Goal: Information Seeking & Learning: Learn about a topic

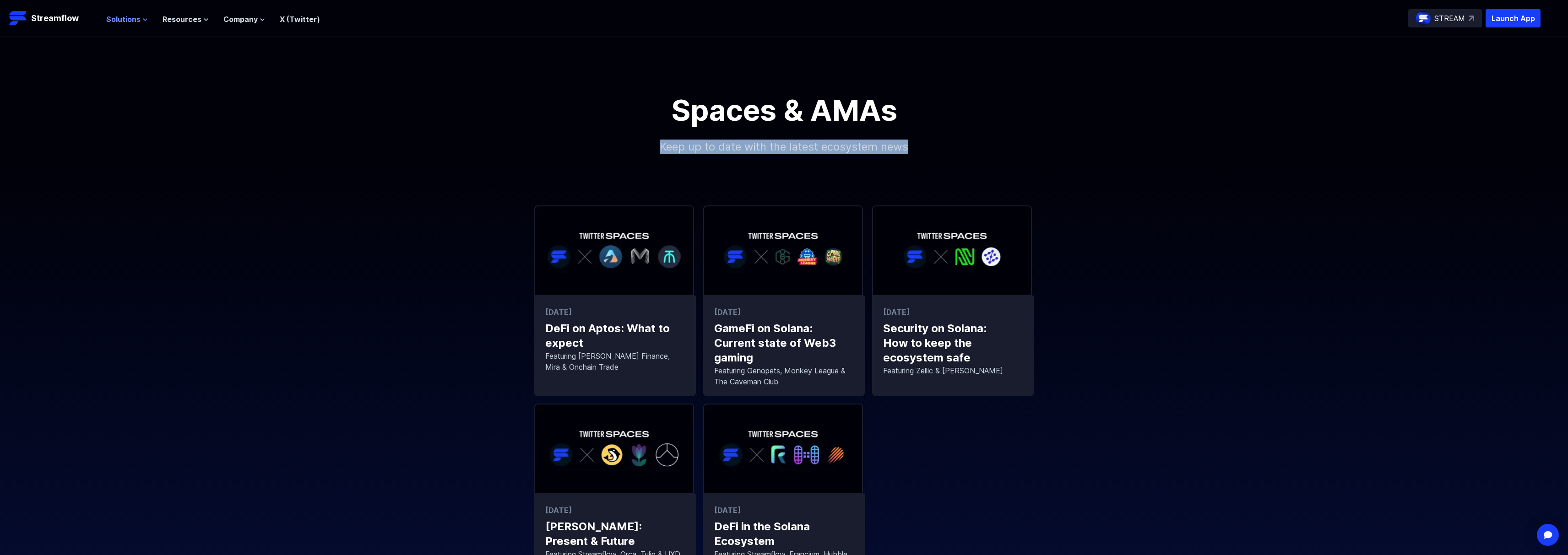
click at [134, 20] on span "Solutions" at bounding box center [124, 19] width 35 height 11
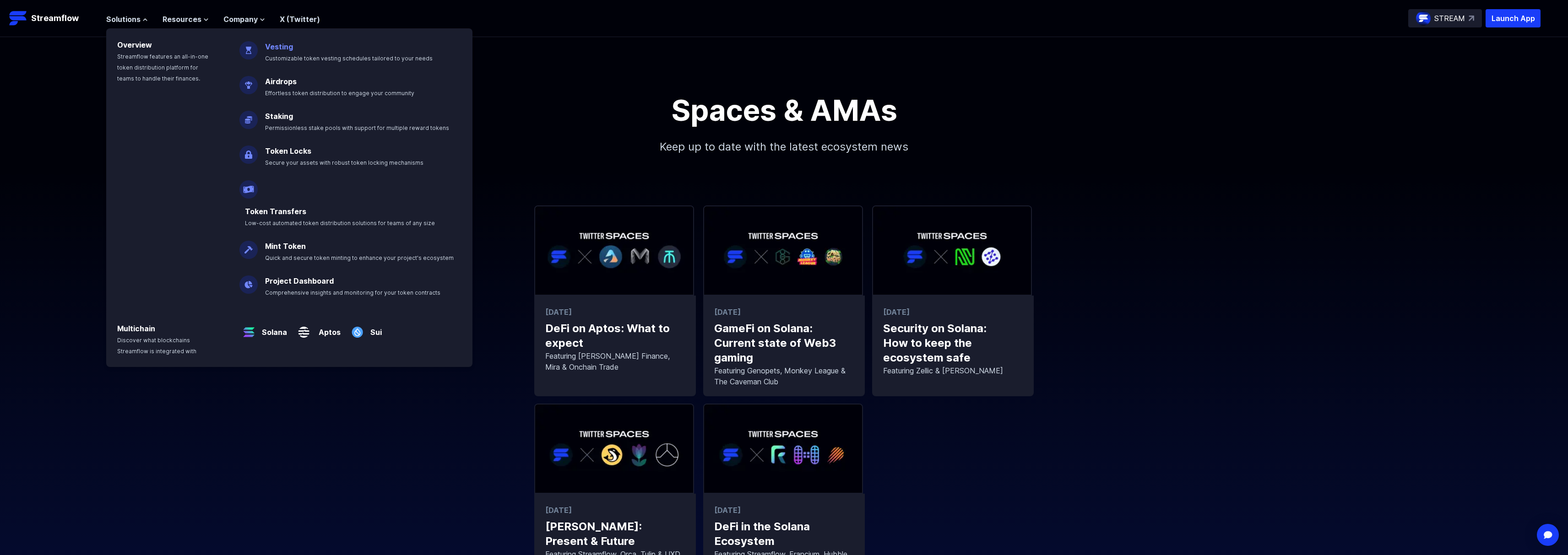
click at [300, 52] on p "Vesting Customizable token vesting schedules tailored to your needs" at bounding box center [356, 48] width 192 height 29
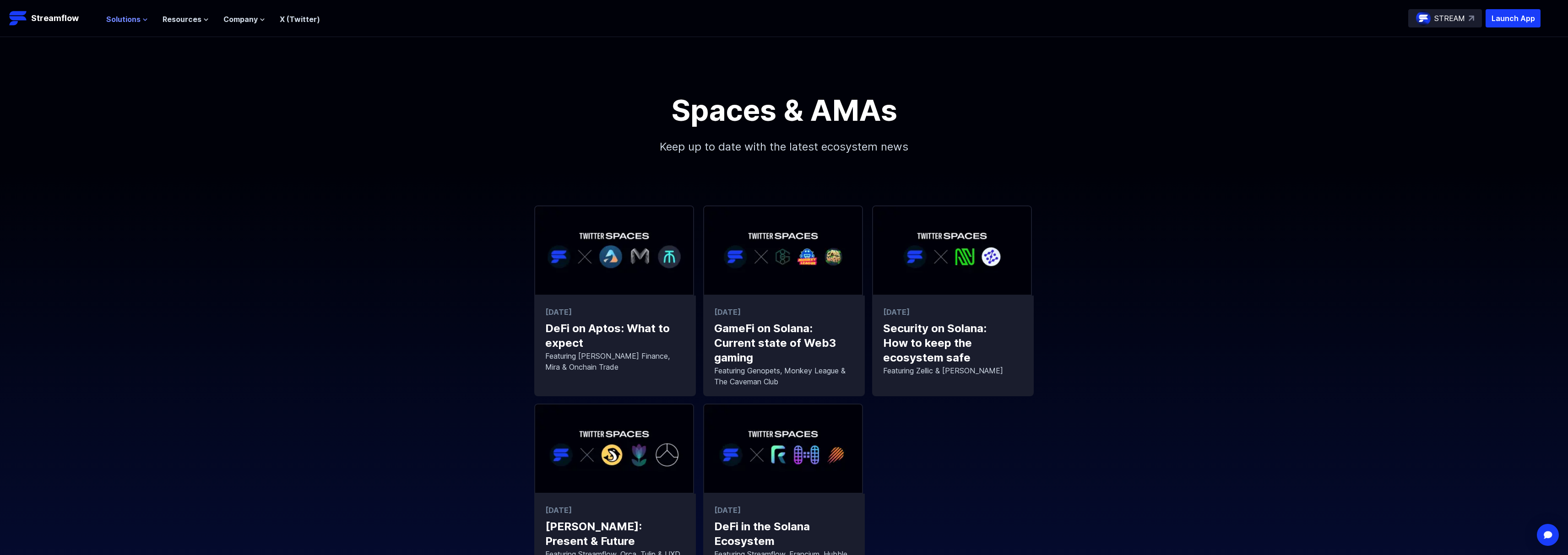
click at [127, 19] on span "Solutions" at bounding box center [124, 19] width 35 height 11
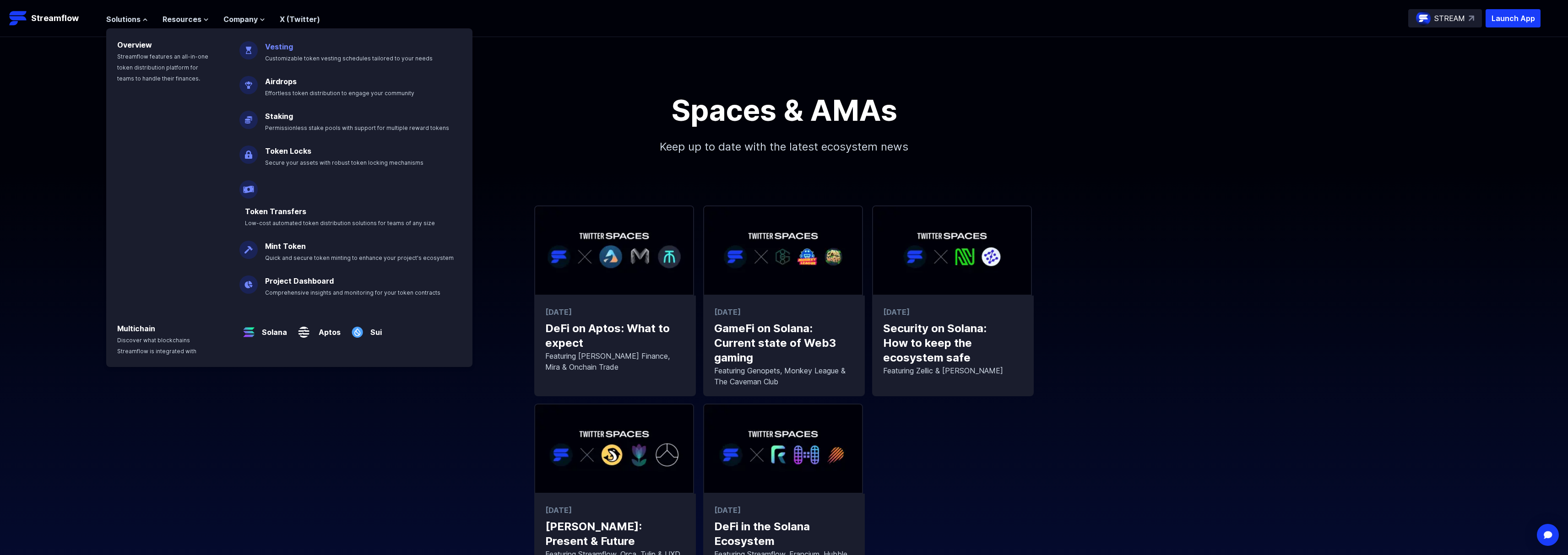
click at [272, 47] on link "Vesting" at bounding box center [279, 46] width 28 height 9
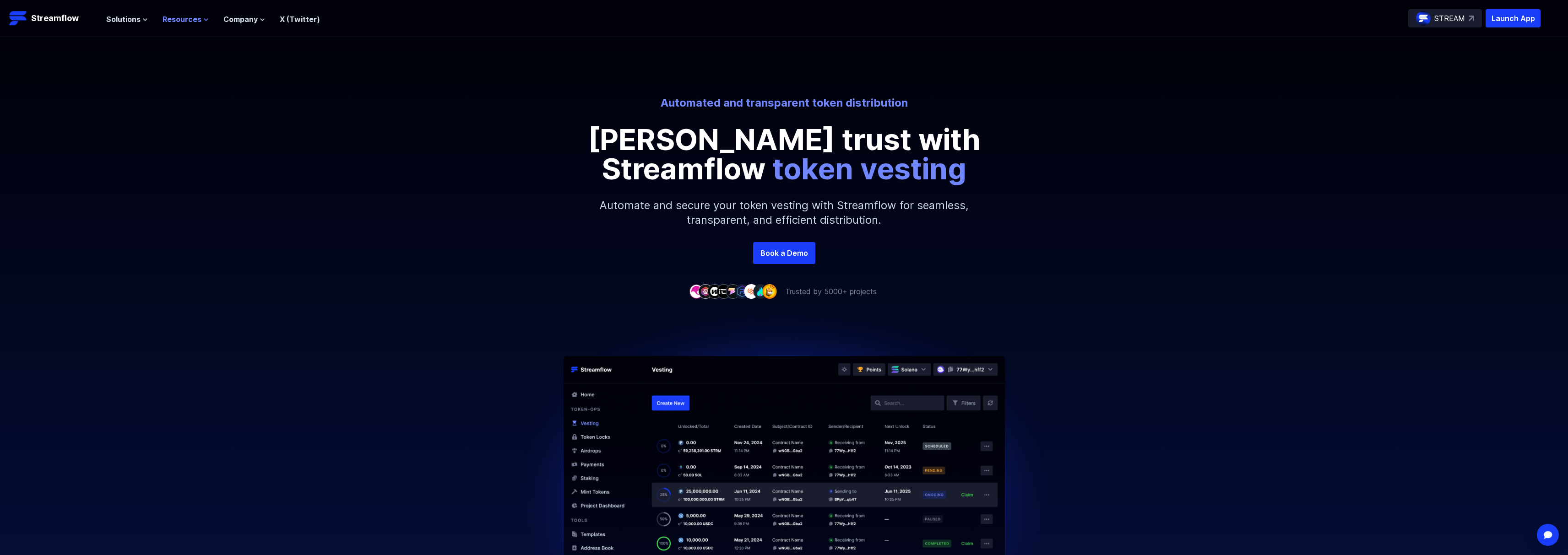
click at [189, 21] on span "Resources" at bounding box center [182, 19] width 39 height 11
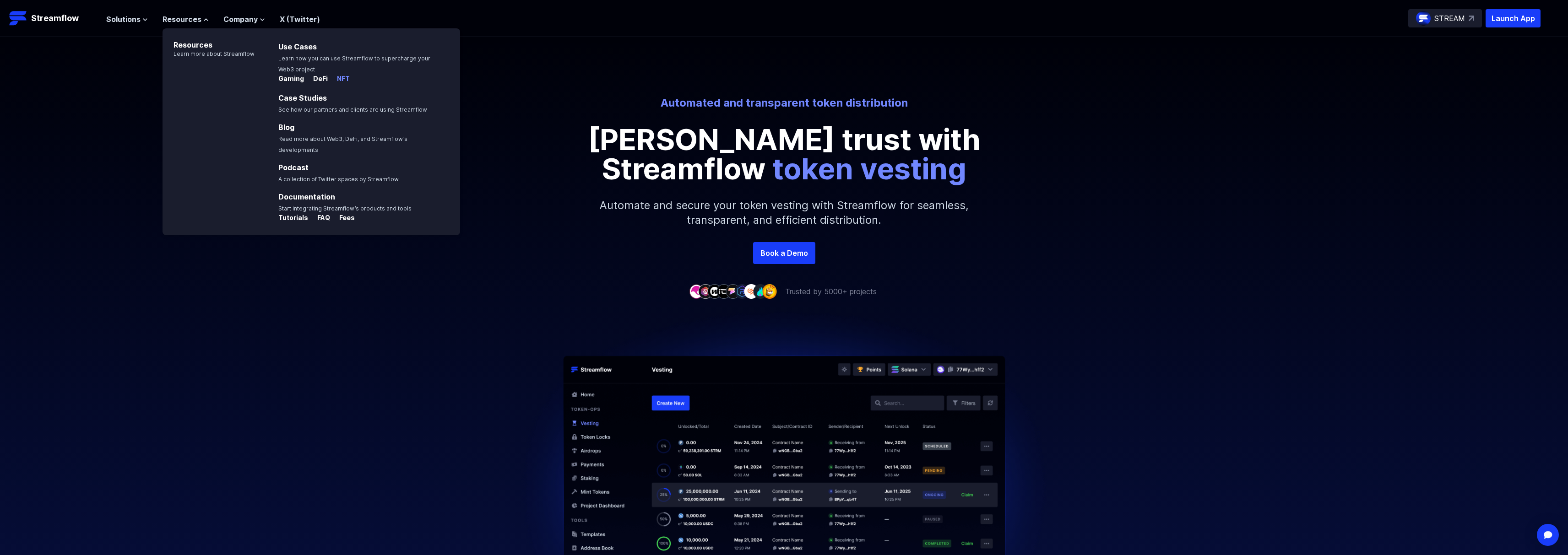
scroll to position [1, 0]
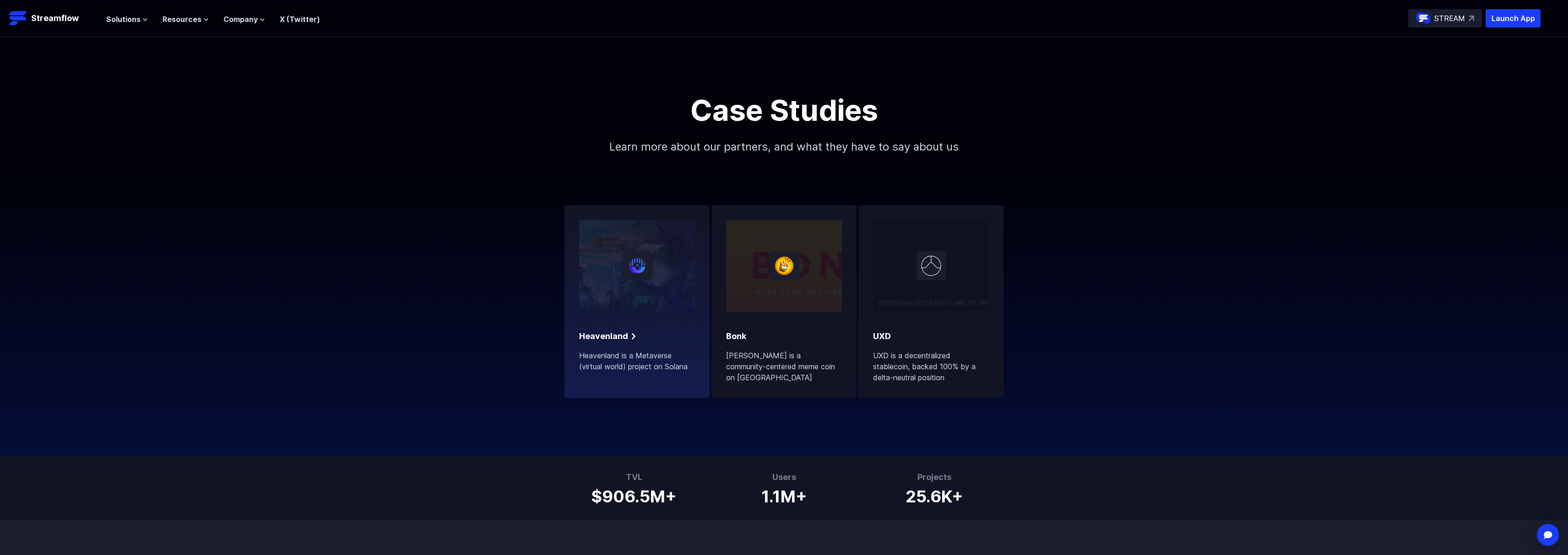
click at [689, 343] on div "Heavenland Heavenland is a Metaverse (virtual world) project on Solana" at bounding box center [637, 351] width 116 height 42
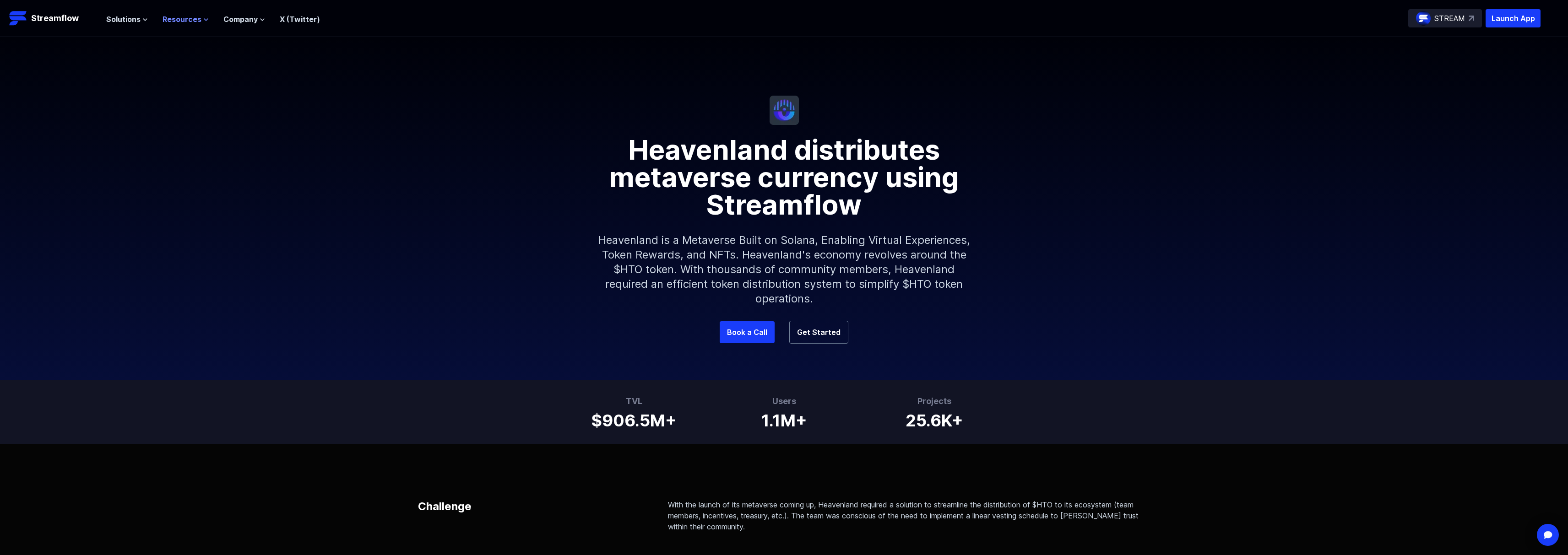
click at [177, 17] on span "Resources" at bounding box center [182, 19] width 39 height 11
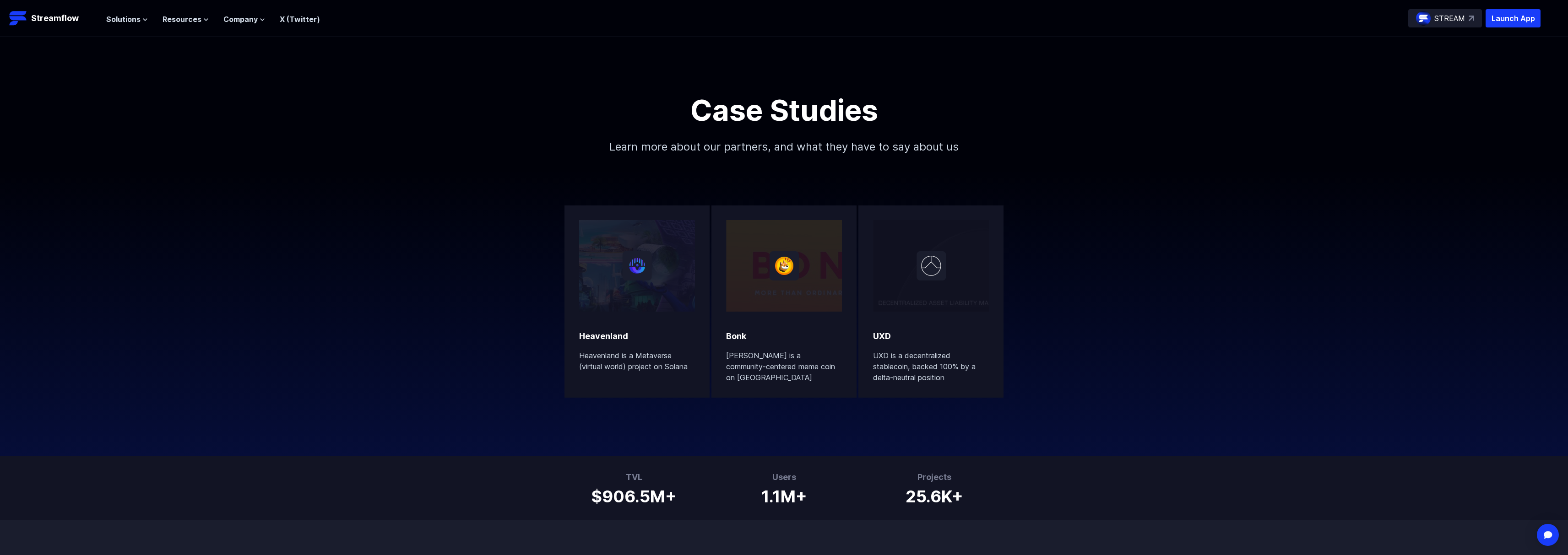
click at [237, 25] on div "Solutions Overview Streamflow features an all-in-one token distribution platfor…" at bounding box center [213, 19] width 214 height 19
click at [241, 20] on span "Company" at bounding box center [241, 19] width 35 height 11
click at [255, 64] on link "About" at bounding box center [251, 65] width 22 height 9
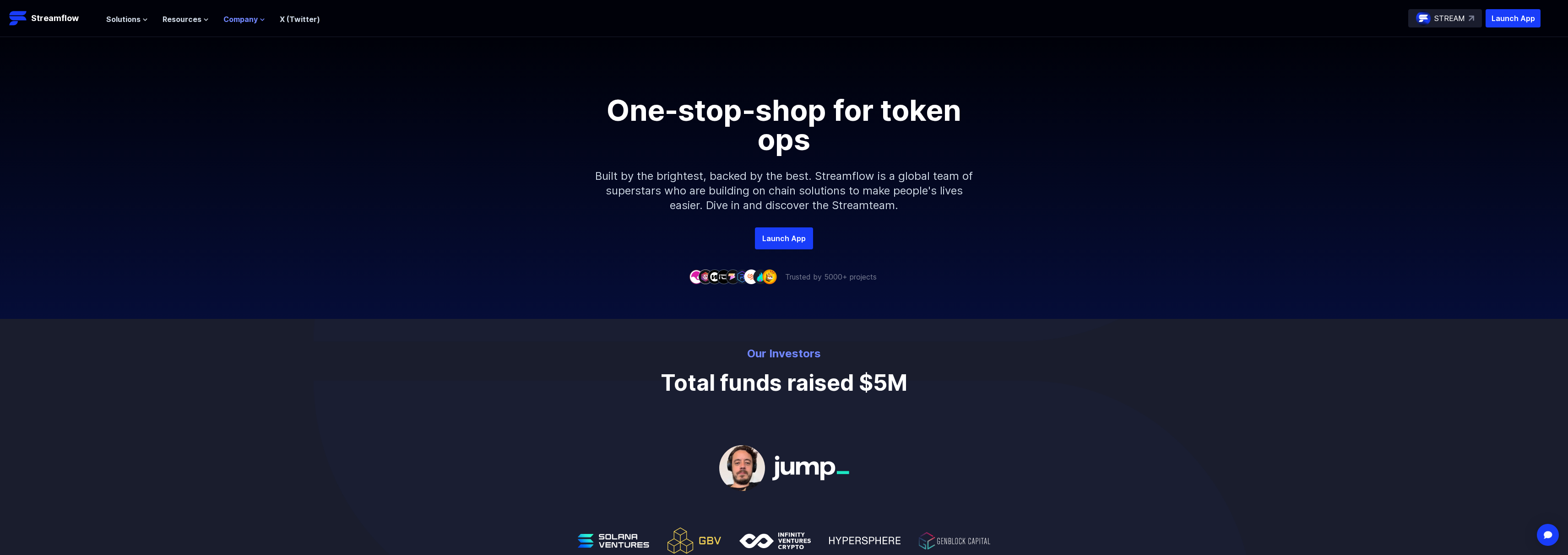
click at [236, 19] on span "Company" at bounding box center [241, 19] width 35 height 11
click at [260, 101] on link "Contact" at bounding box center [255, 101] width 30 height 9
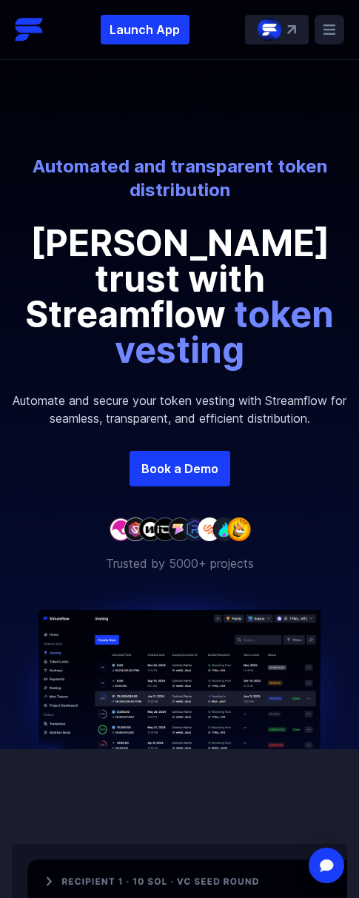
click at [331, 21] on rect at bounding box center [330, 30] width 30 height 30
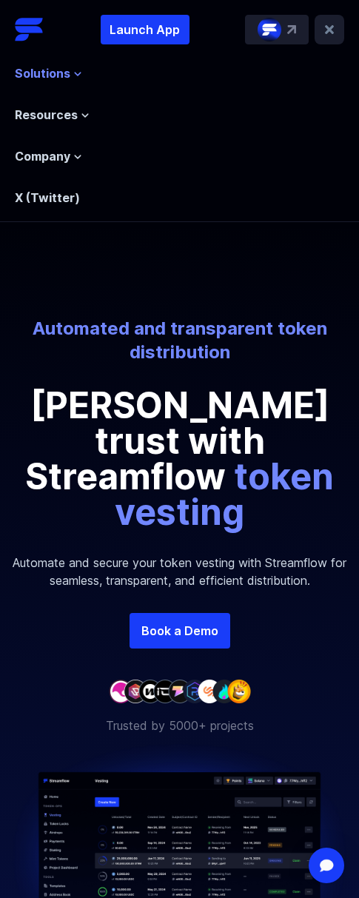
click at [55, 74] on span "Solutions" at bounding box center [43, 73] width 56 height 18
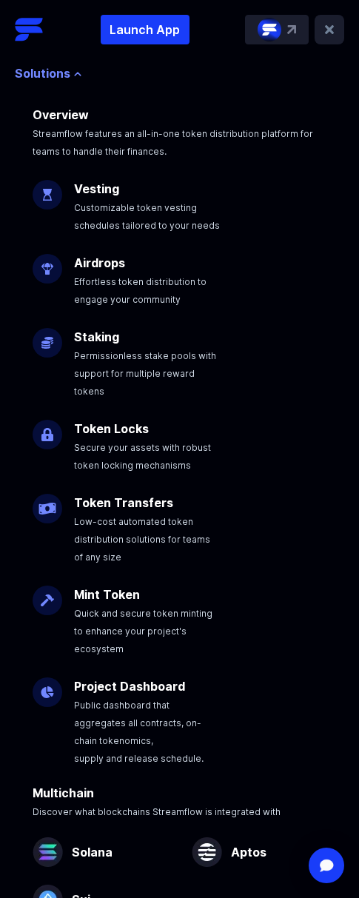
click at [55, 74] on span "Solutions" at bounding box center [43, 73] width 56 height 18
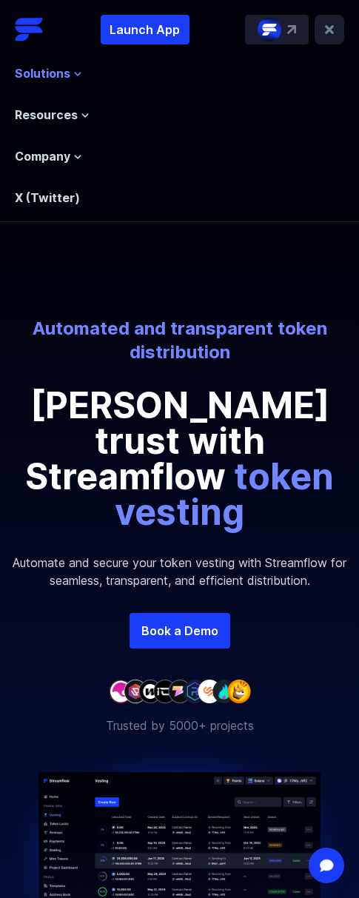
click at [55, 74] on span "Solutions" at bounding box center [43, 73] width 56 height 18
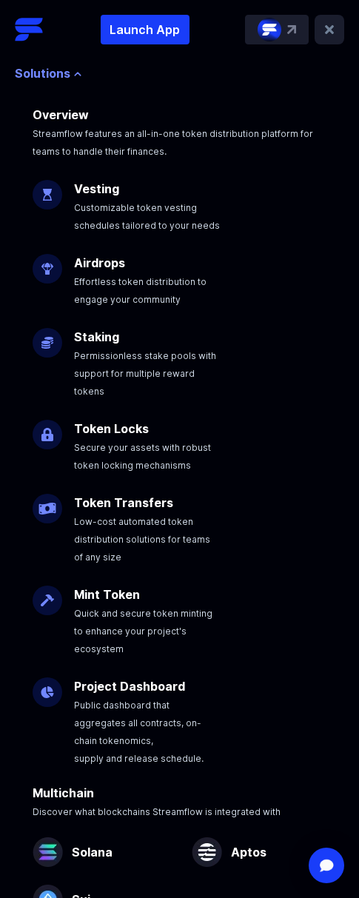
click at [61, 68] on span "Solutions" at bounding box center [43, 73] width 56 height 18
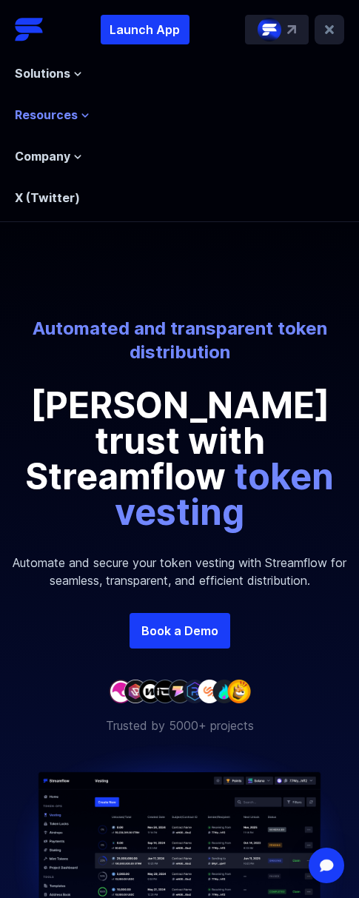
click at [73, 113] on span "Resources" at bounding box center [46, 115] width 63 height 18
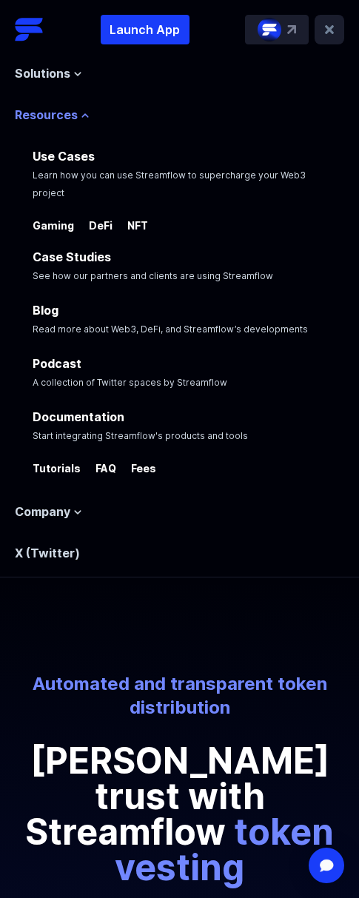
click at [76, 115] on span "Resources" at bounding box center [46, 115] width 63 height 18
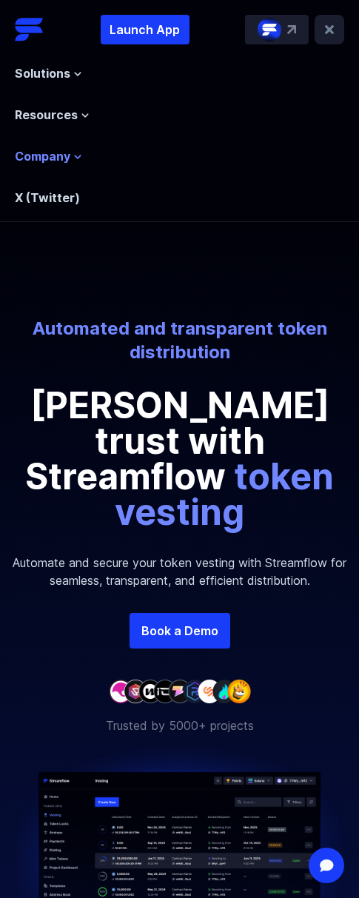
click at [68, 161] on span "Company" at bounding box center [43, 156] width 56 height 18
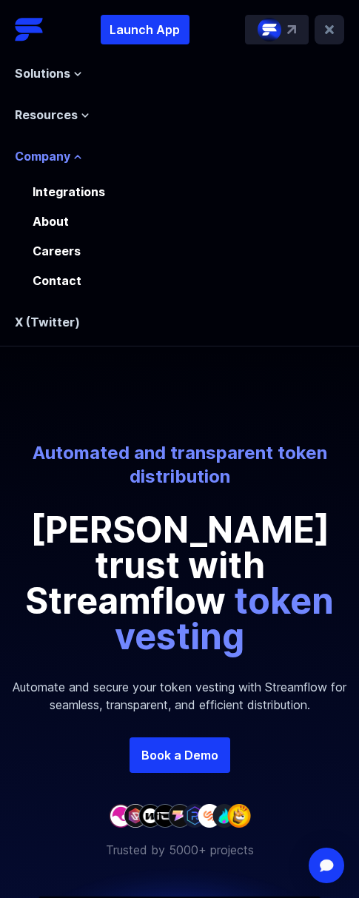
click at [68, 161] on span "Company" at bounding box center [43, 156] width 56 height 18
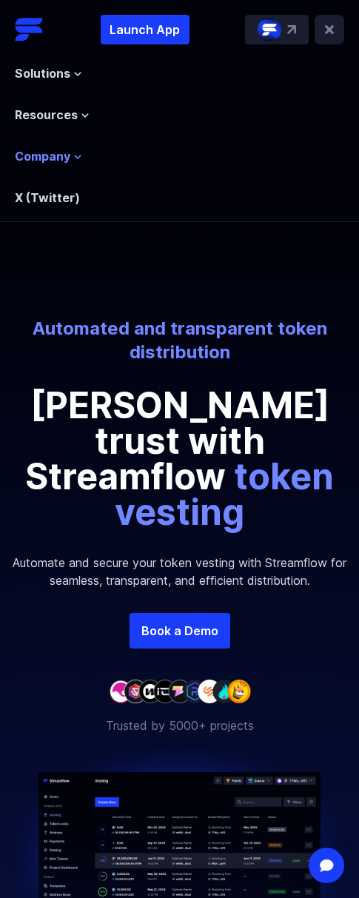
click at [68, 161] on span "Company" at bounding box center [43, 156] width 56 height 18
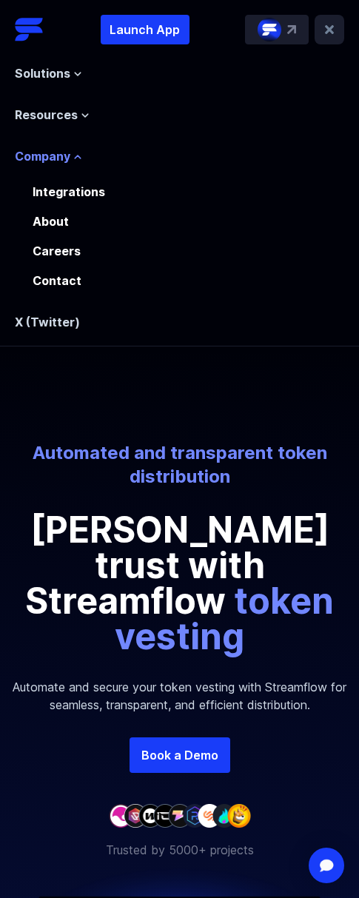
click at [68, 161] on span "Company" at bounding box center [43, 156] width 56 height 18
